Goal: Task Accomplishment & Management: Manage account settings

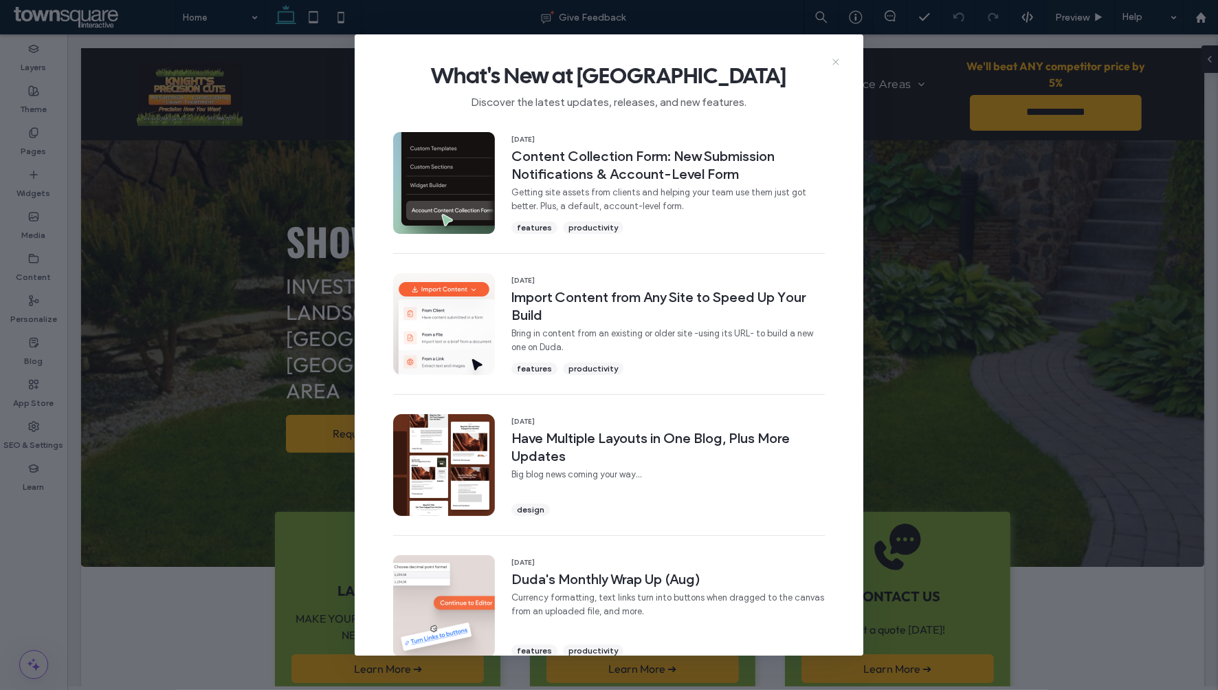
click at [830, 58] on icon at bounding box center [835, 61] width 11 height 11
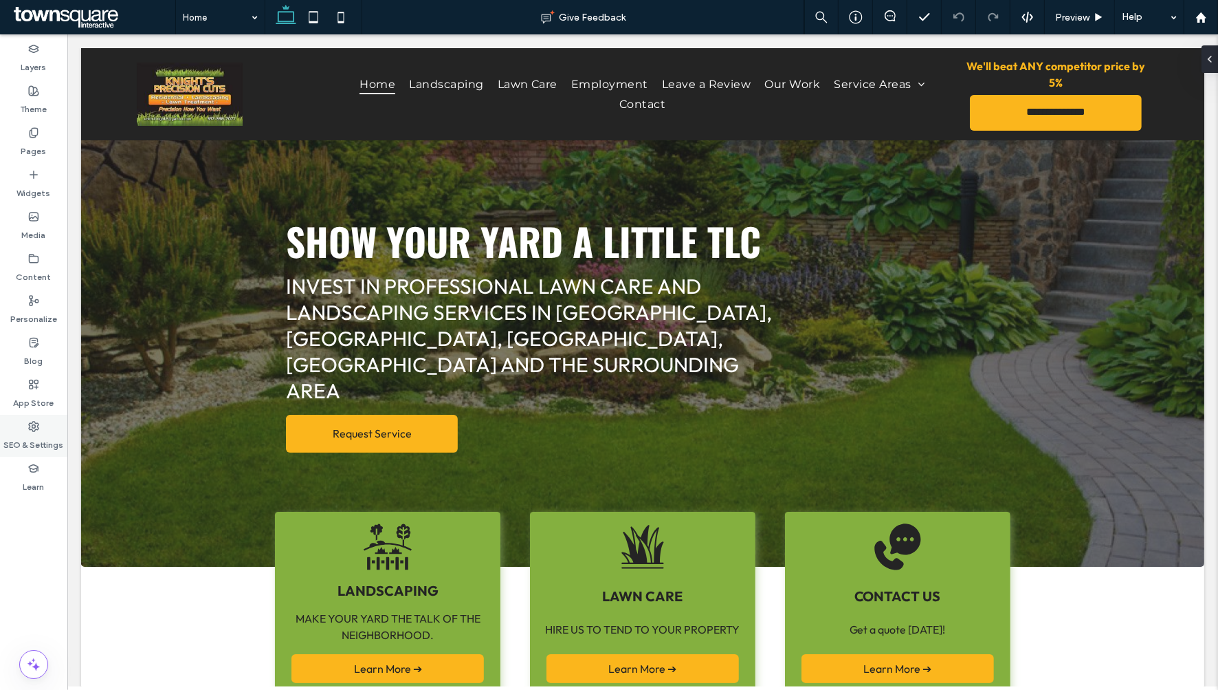
click at [54, 442] on label "SEO & Settings" at bounding box center [34, 441] width 60 height 19
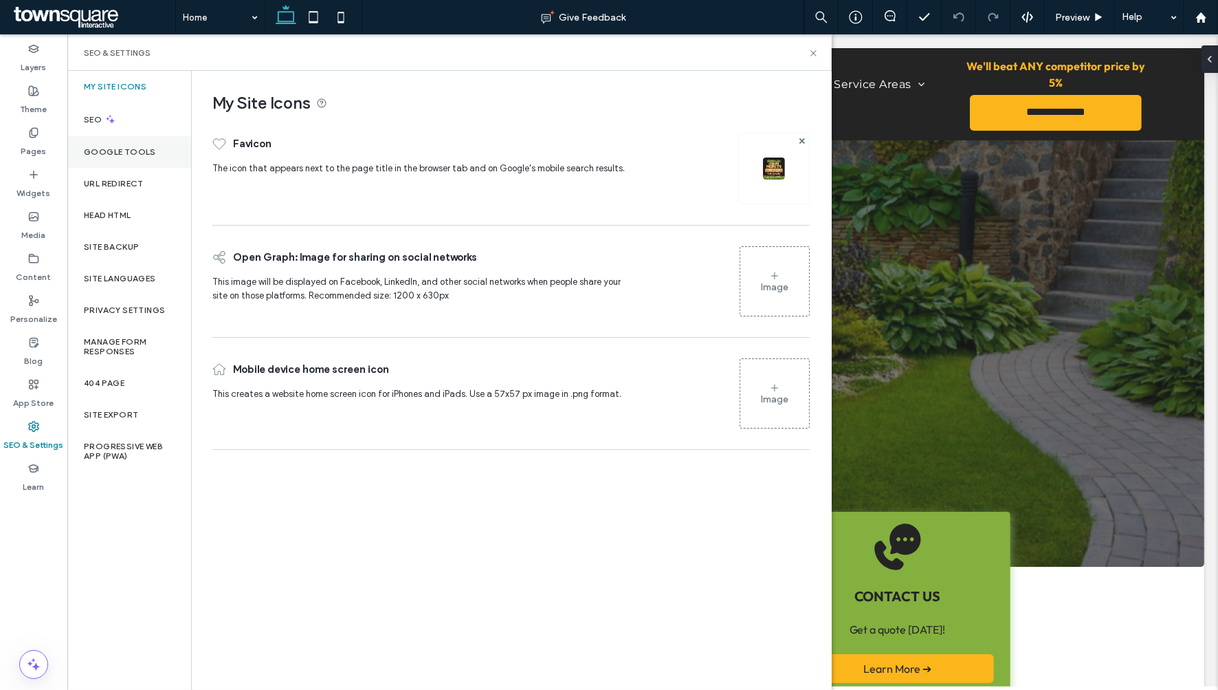
click at [146, 147] on label "Google Tools" at bounding box center [120, 152] width 72 height 10
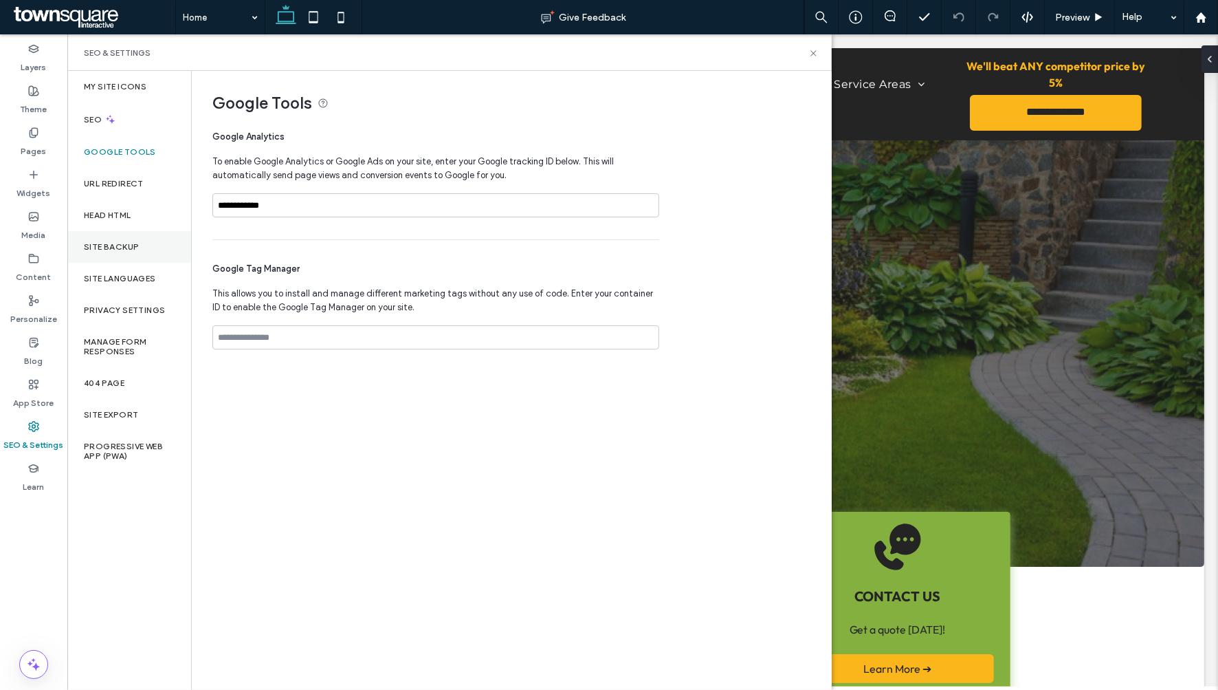
click at [169, 252] on div "Site Backup" at bounding box center [129, 247] width 124 height 32
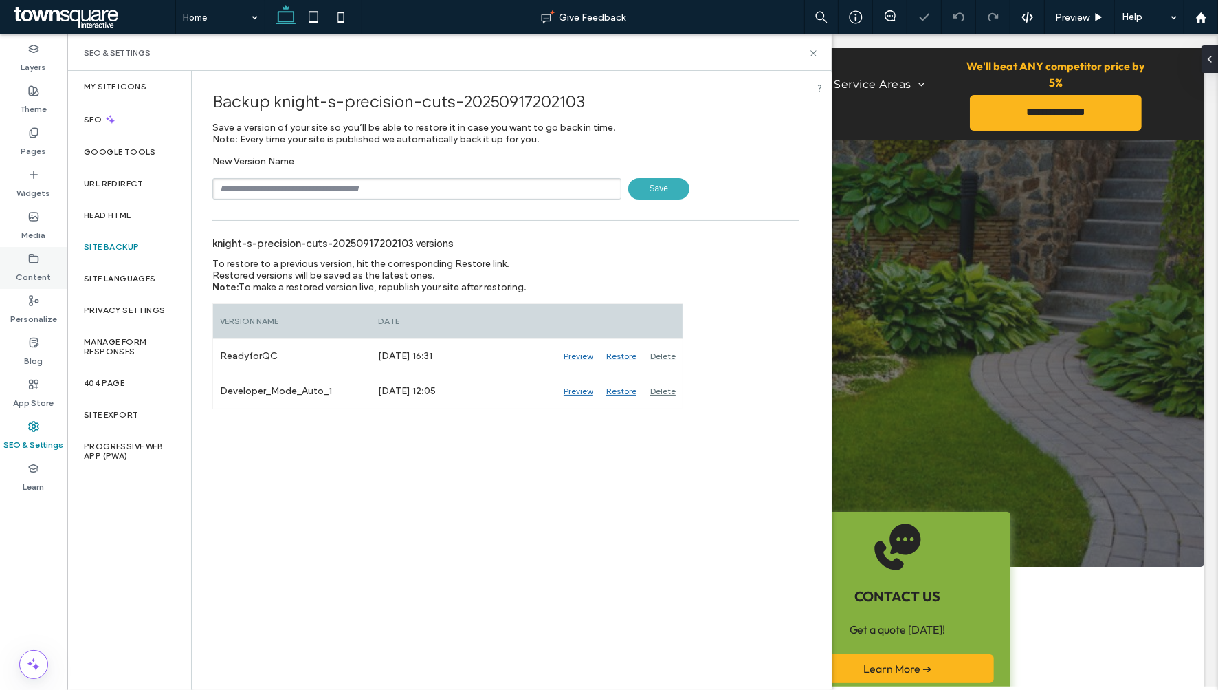
click at [48, 279] on label "Content" at bounding box center [33, 273] width 35 height 19
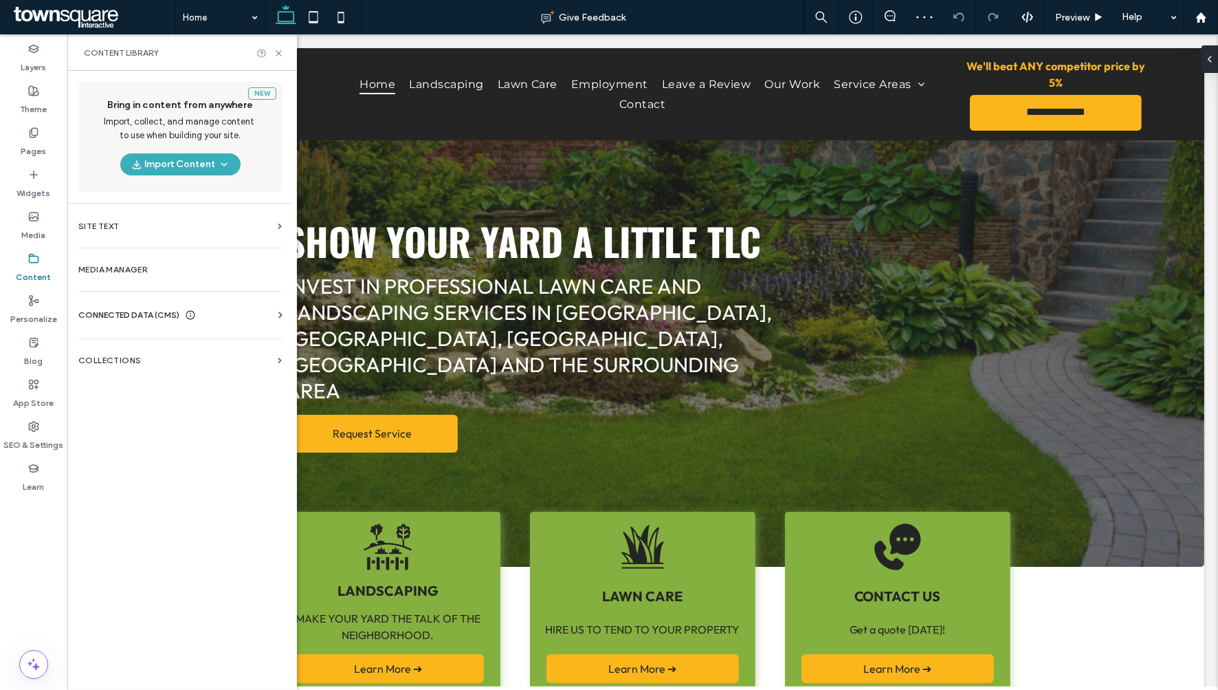
click at [236, 320] on div "CONNECTED DATA (CMS)" at bounding box center [182, 315] width 209 height 14
click at [227, 349] on label "Business Info" at bounding box center [182, 349] width 187 height 10
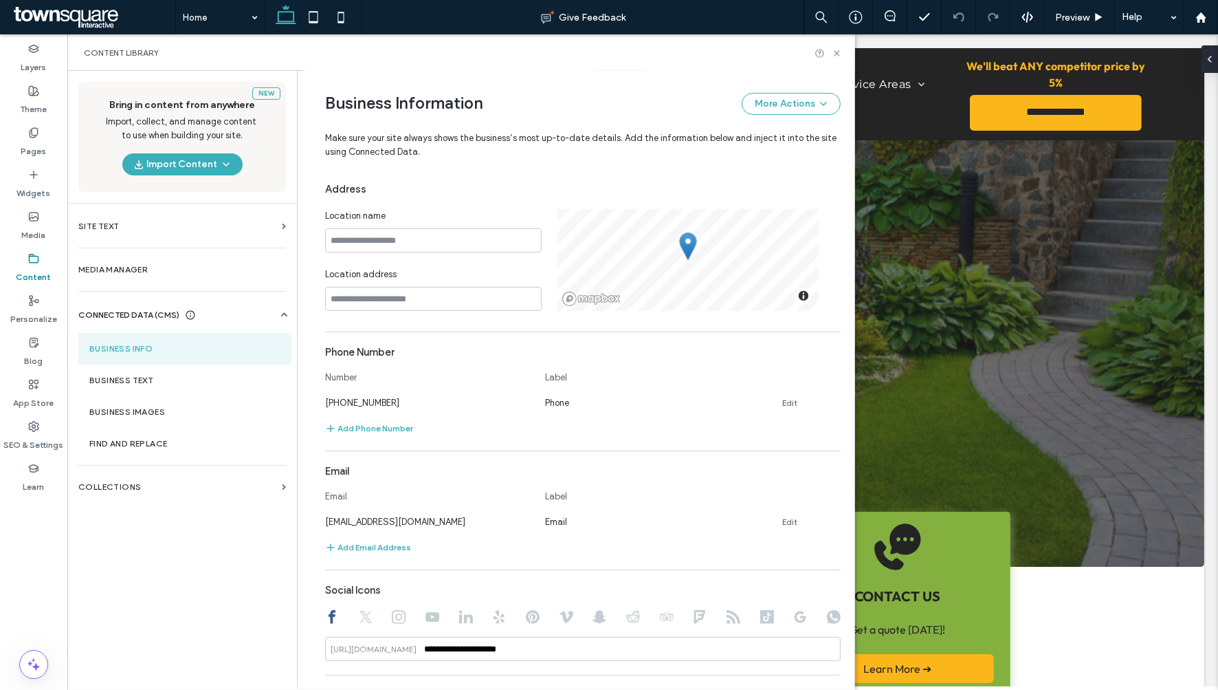
scroll to position [475, 0]
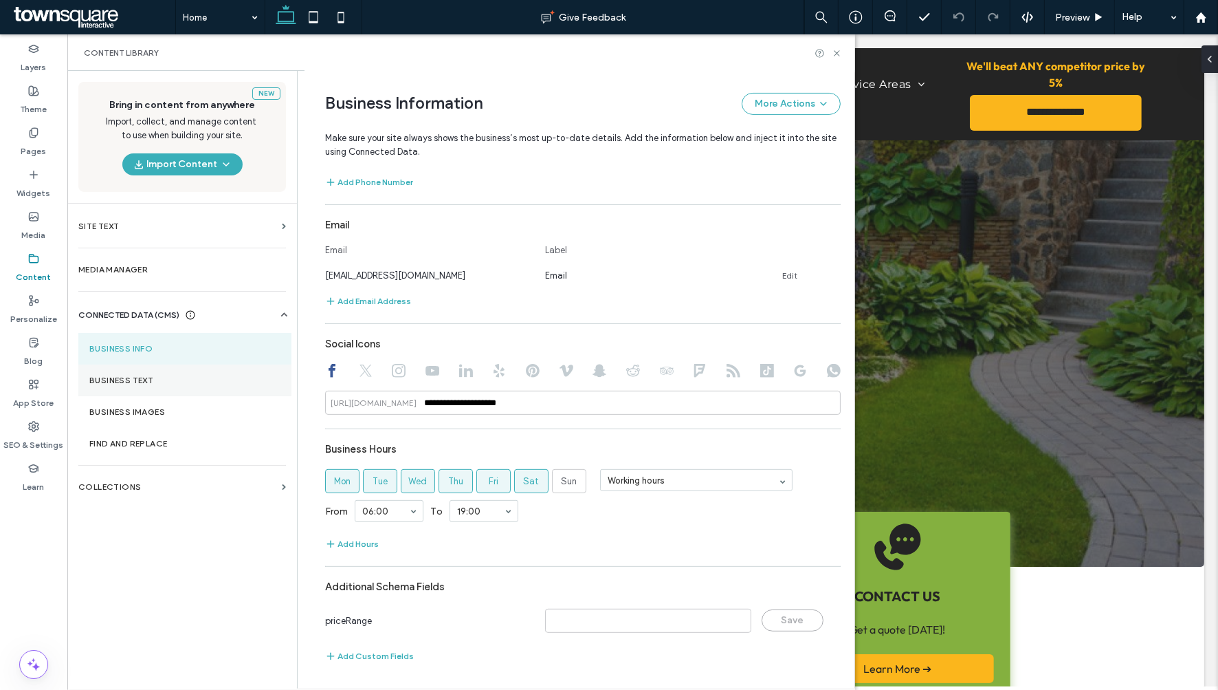
click at [192, 387] on section "Business Text" at bounding box center [184, 380] width 213 height 32
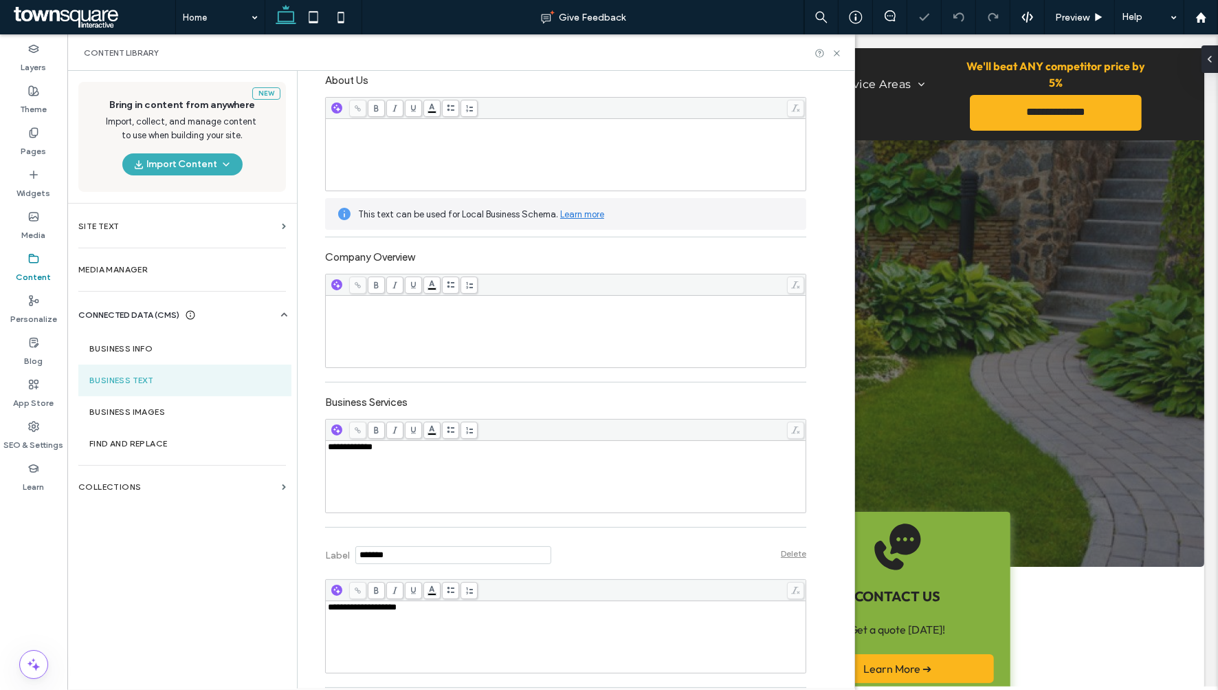
scroll to position [346, 0]
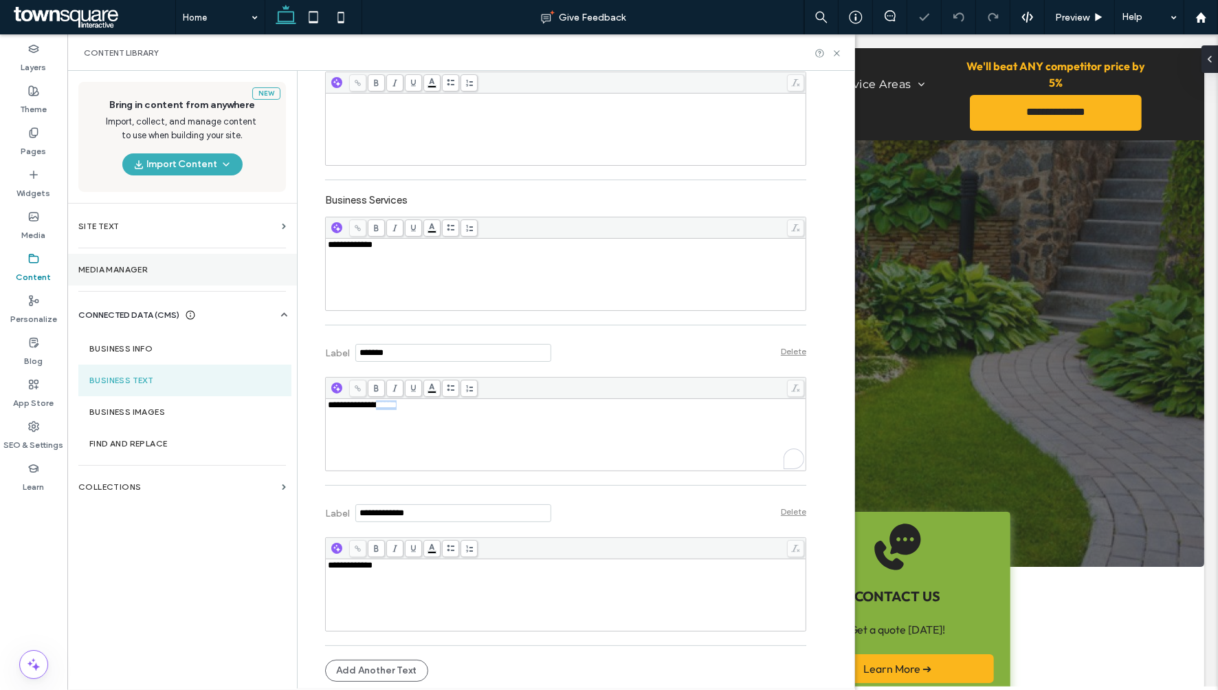
drag, startPoint x: 362, startPoint y: 417, endPoint x: 153, endPoint y: 285, distance: 247.0
click at [305, 413] on div "**********" at bounding box center [556, 206] width 502 height 964
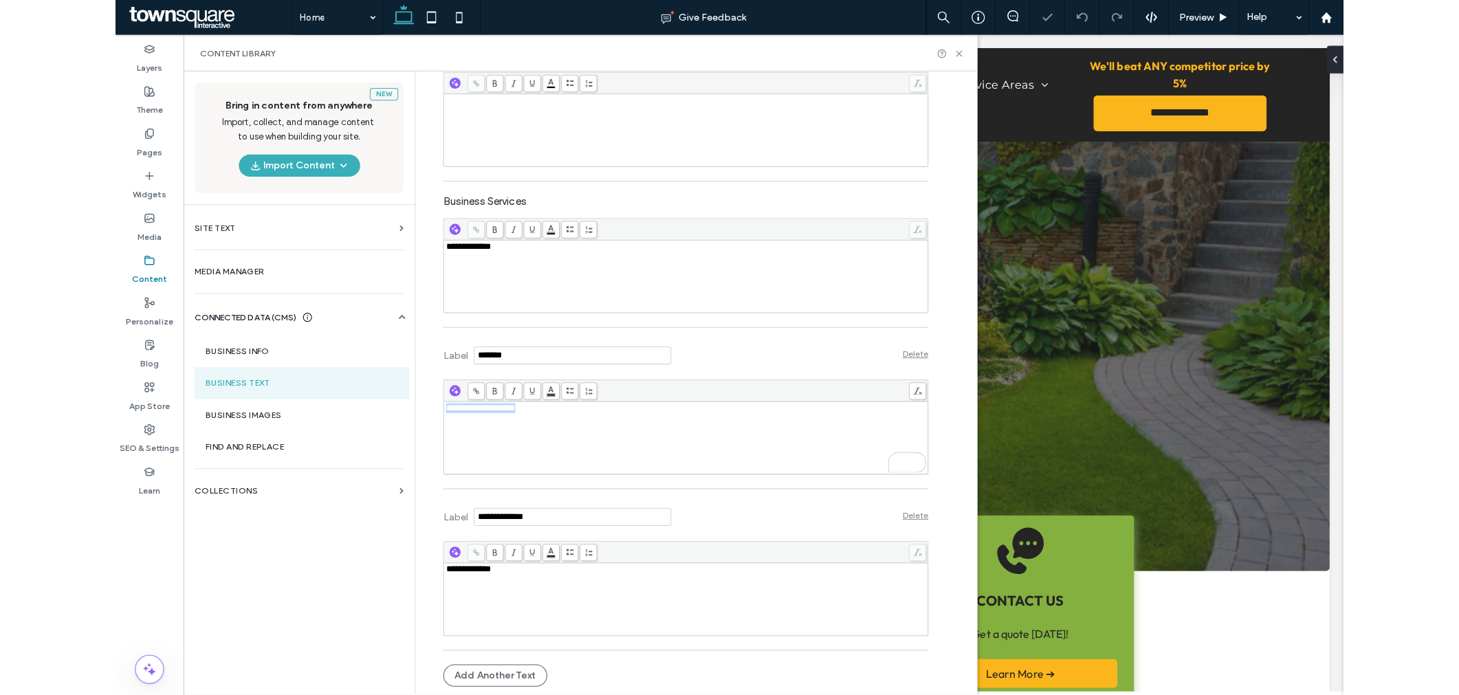
scroll to position [0, 0]
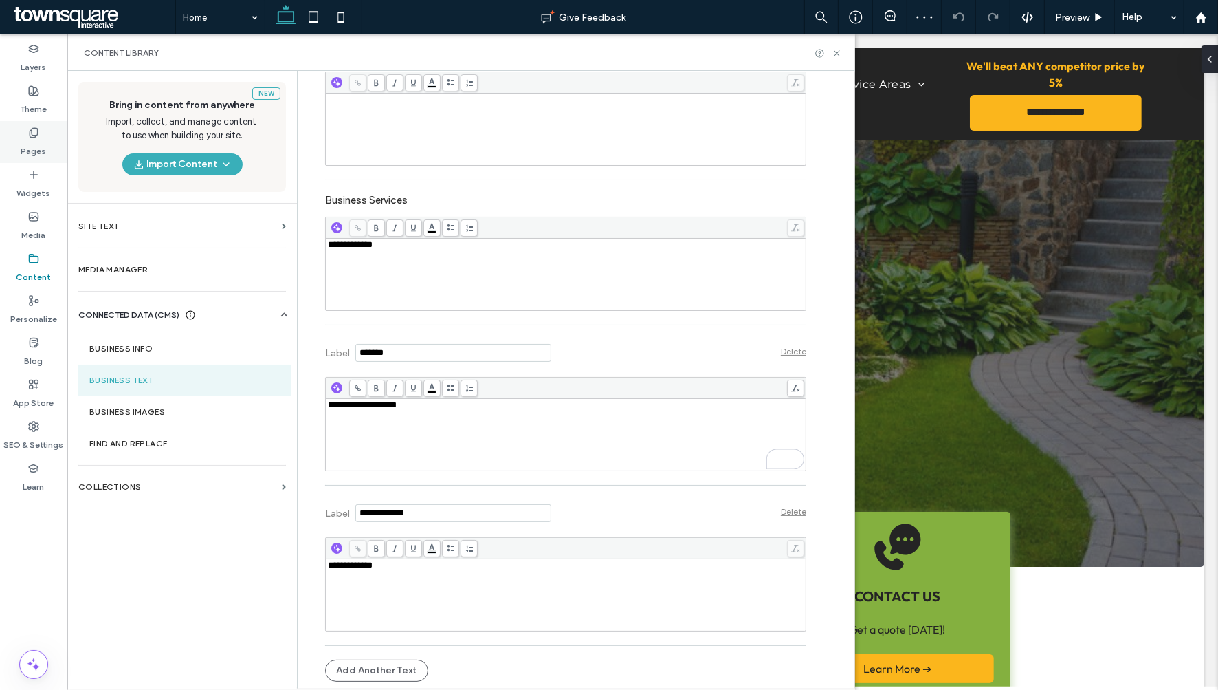
click at [47, 150] on div "Pages" at bounding box center [33, 142] width 67 height 42
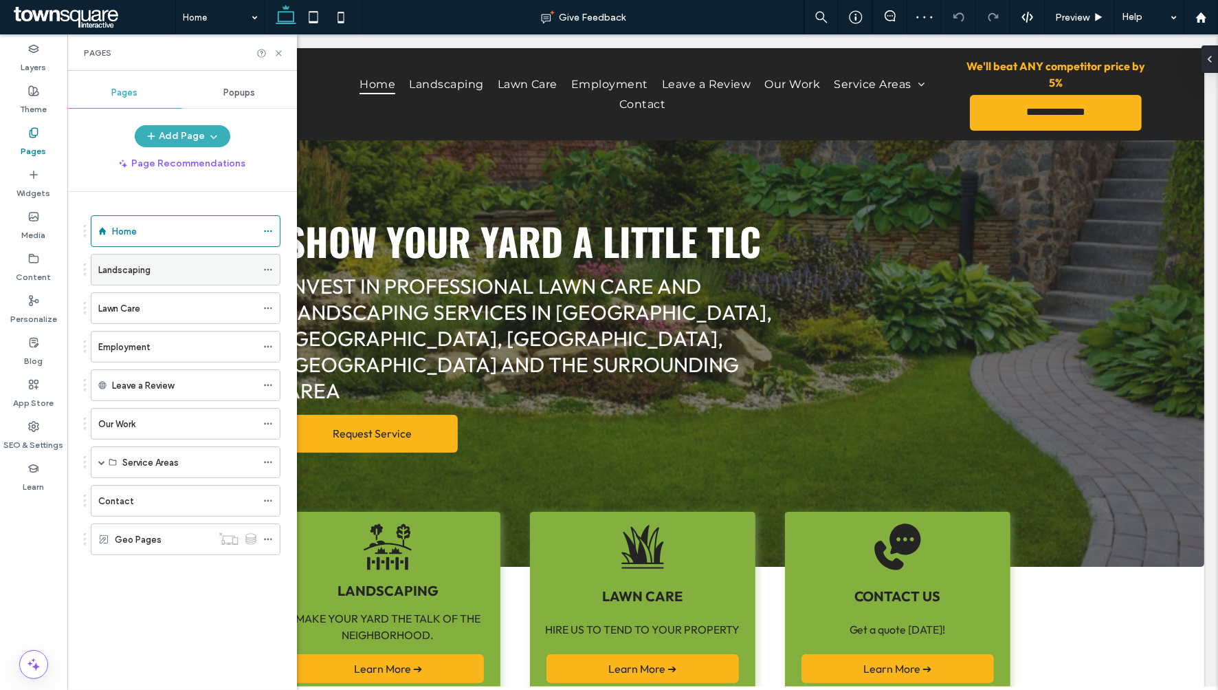
click at [268, 271] on icon at bounding box center [268, 270] width 10 height 10
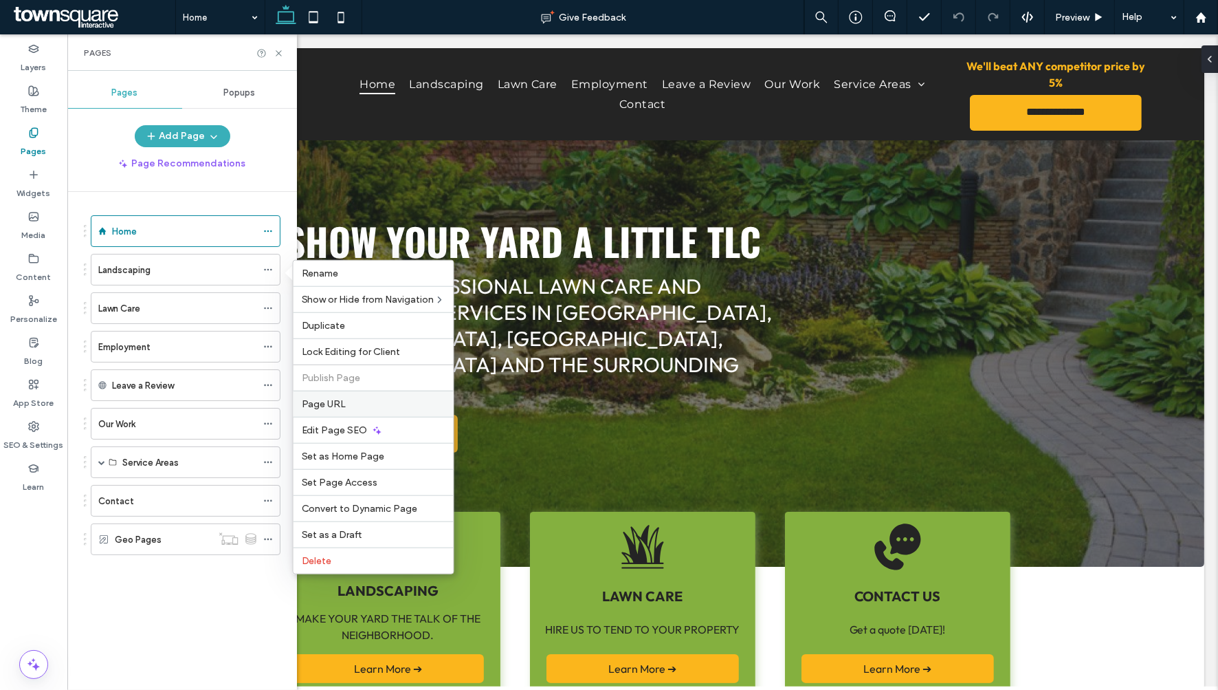
click at [340, 403] on span "Page URL" at bounding box center [324, 404] width 45 height 12
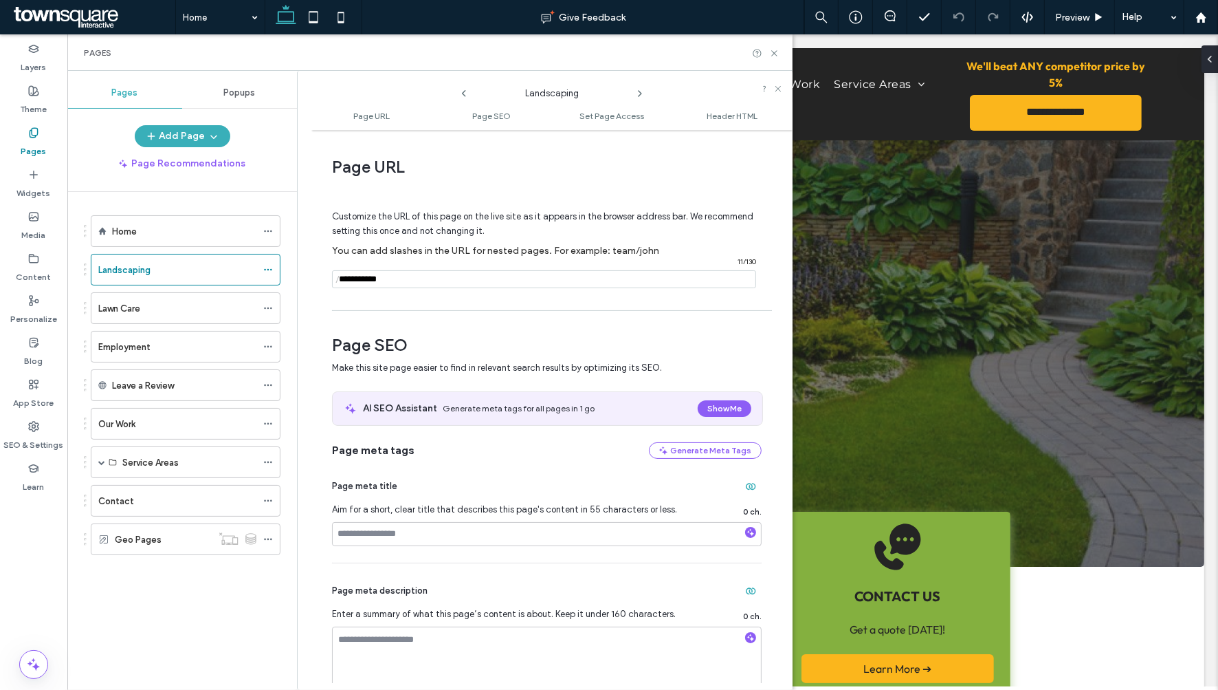
click at [639, 93] on icon at bounding box center [640, 93] width 11 height 11
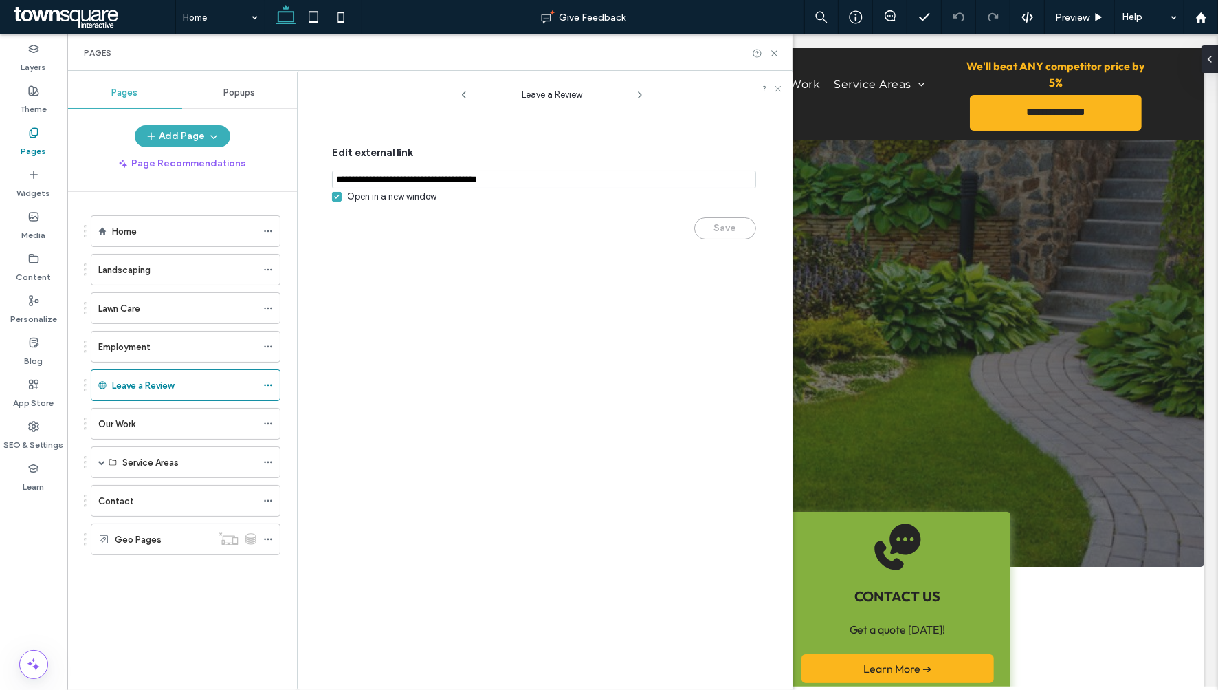
click at [639, 93] on icon at bounding box center [640, 94] width 11 height 11
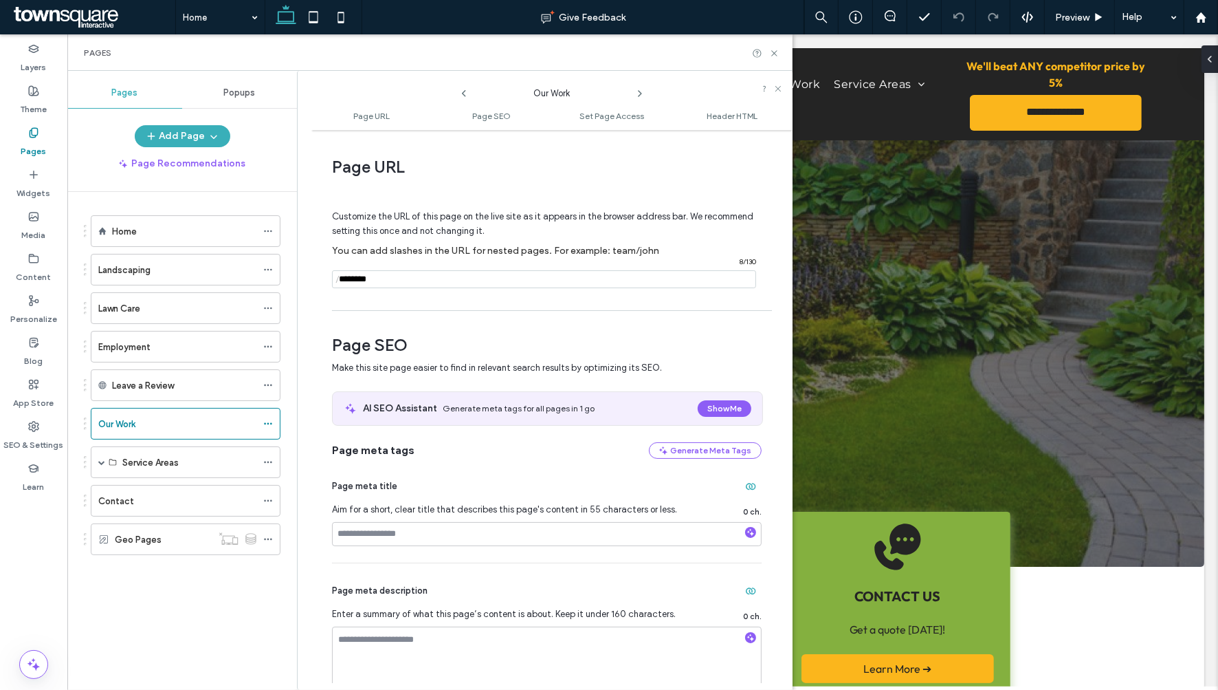
click at [639, 93] on icon at bounding box center [640, 93] width 11 height 11
click at [468, 90] on icon at bounding box center [464, 93] width 11 height 11
click at [377, 280] on input "notEmpty" at bounding box center [544, 279] width 424 height 18
type input "**********"
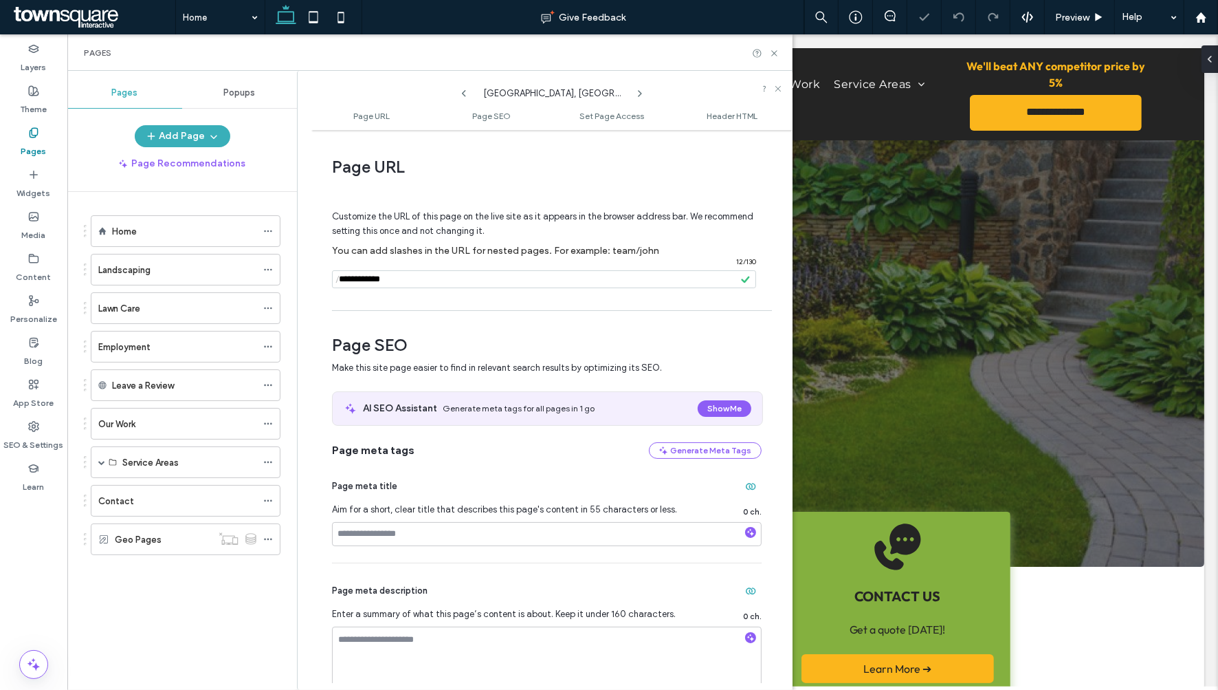
click at [476, 214] on span "Customize the URL of this page on the live site as it appears in the browser ad…" at bounding box center [542, 223] width 421 height 47
drag, startPoint x: 639, startPoint y: 93, endPoint x: 220, endPoint y: 263, distance: 452.4
click at [639, 92] on icon at bounding box center [640, 93] width 11 height 11
click at [376, 280] on input "notEmpty" at bounding box center [544, 279] width 424 height 18
type input "**********"
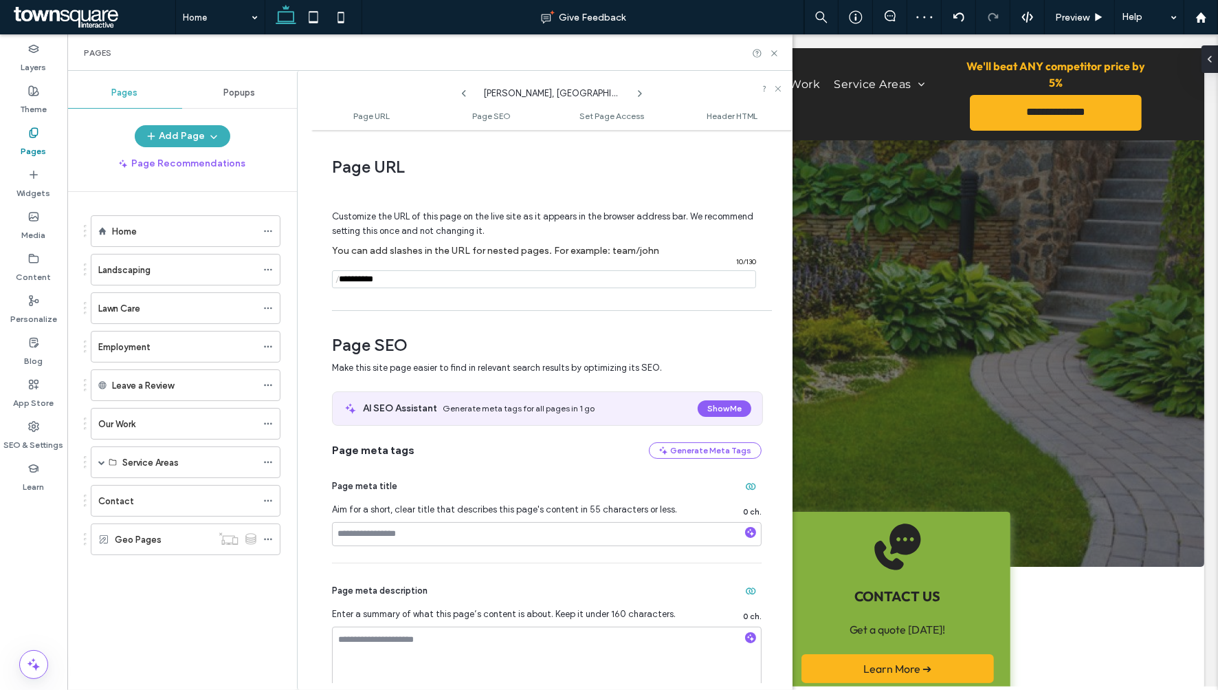
click at [641, 90] on icon at bounding box center [640, 93] width 11 height 11
click at [771, 57] on icon at bounding box center [774, 53] width 10 height 10
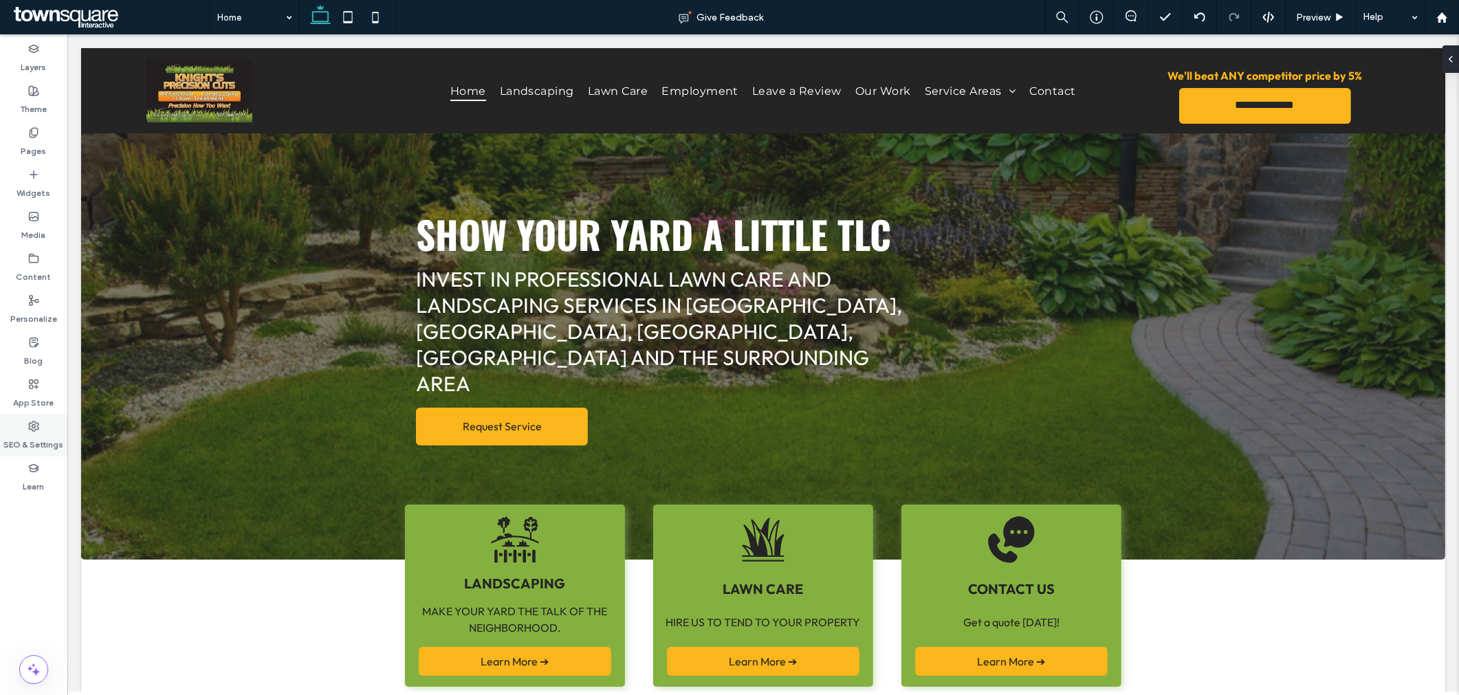
click at [28, 432] on label "SEO & Settings" at bounding box center [34, 441] width 60 height 19
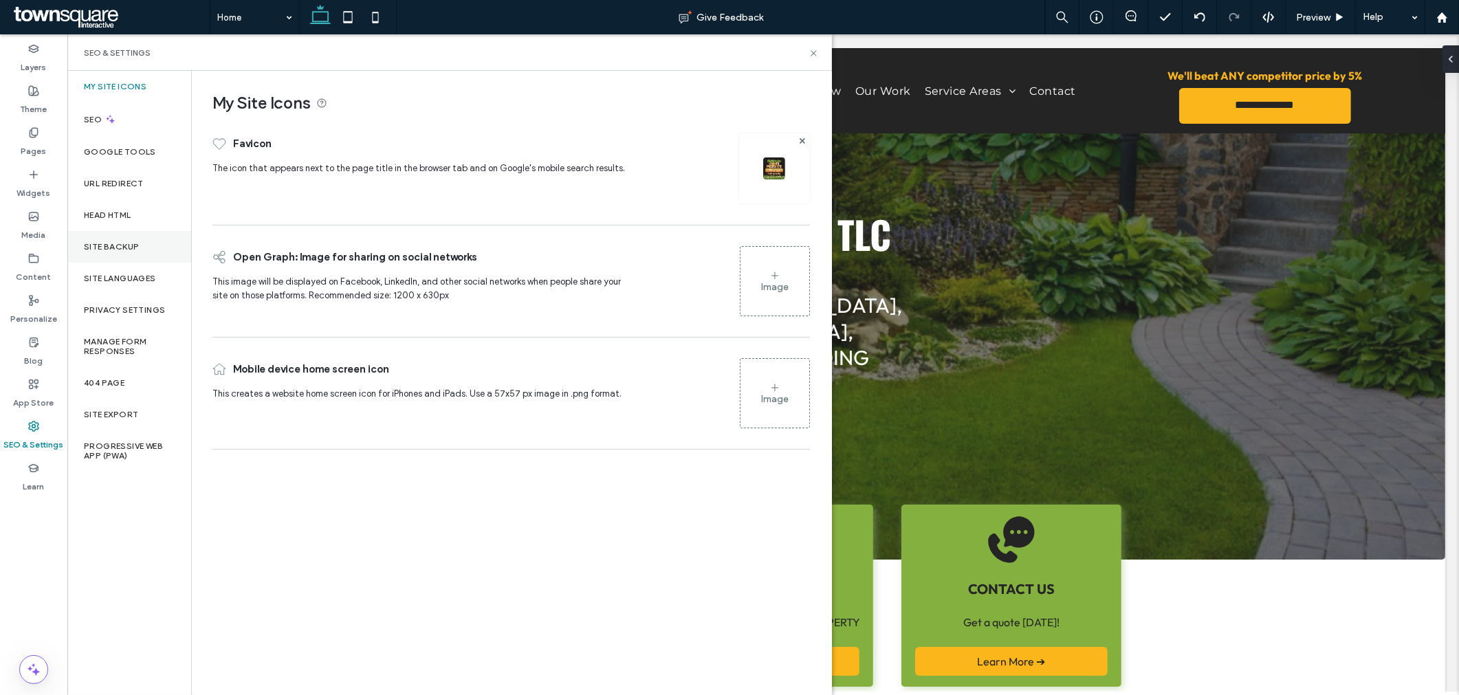
click at [118, 255] on div "Site Backup" at bounding box center [129, 247] width 124 height 32
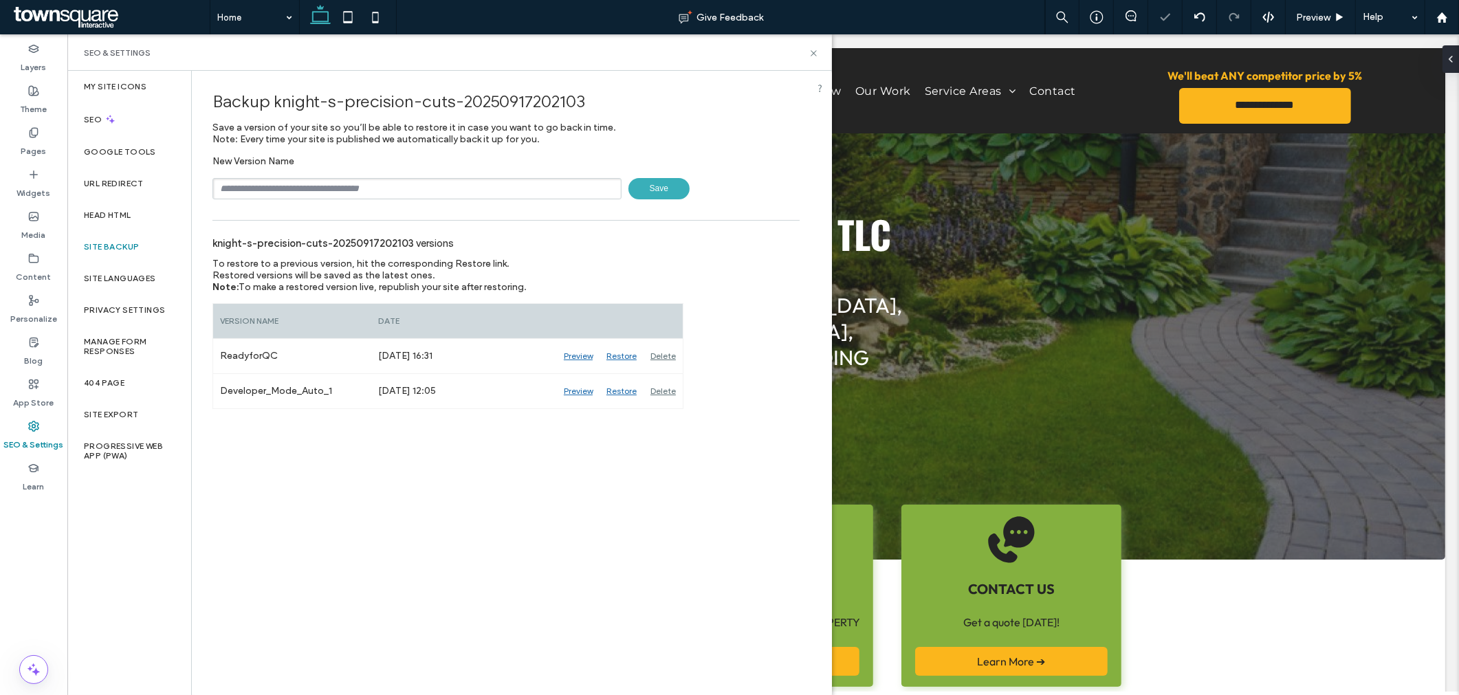
click at [291, 201] on div "Backup knight-s-precision-cuts-20250917202103 Save a version of your site so yo…" at bounding box center [506, 240] width 628 height 338
click at [300, 190] on input "text" at bounding box center [416, 188] width 409 height 21
type input "**********"
click at [653, 193] on span "Save" at bounding box center [658, 188] width 61 height 21
